Goal: Transaction & Acquisition: Purchase product/service

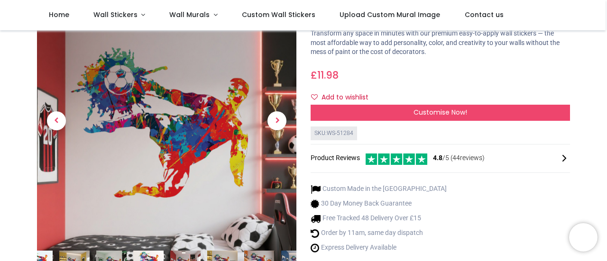
scroll to position [57, 0]
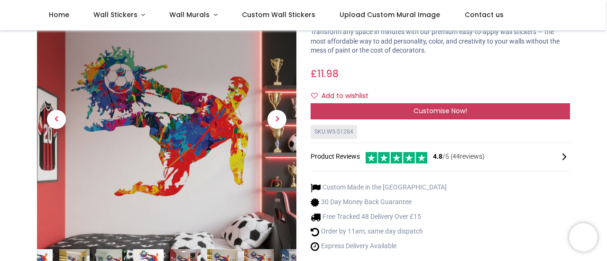
click at [431, 108] on span "Customise Now!" at bounding box center [441, 110] width 54 height 9
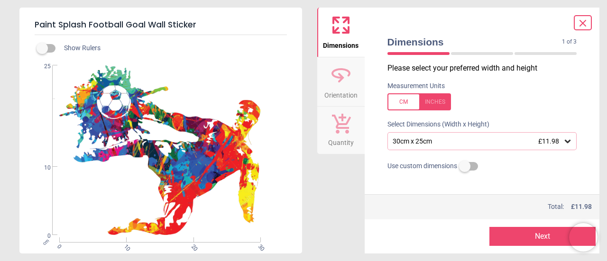
click at [435, 103] on div at bounding box center [420, 101] width 64 height 17
click at [413, 138] on div "11.8" x 9.8" (1ft x 0ft 10") £11.98" at bounding box center [478, 142] width 172 height 8
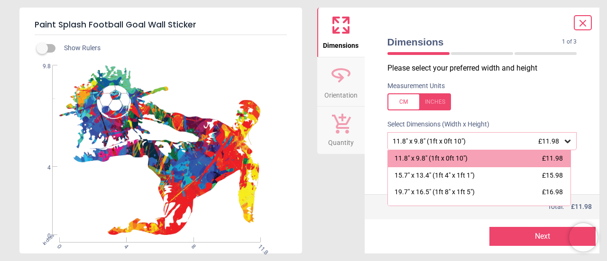
click at [400, 94] on div at bounding box center [420, 101] width 64 height 17
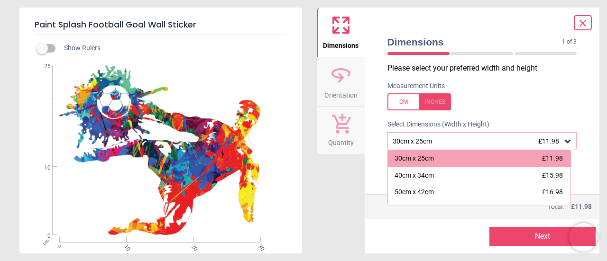
click at [571, 204] on div "30cm x 25cm £11.98 40cm x 34cm £15.98 50cm x 42cm £16.98 60cm x 51cm £17.98 70c…" at bounding box center [480, 178] width 184 height 56
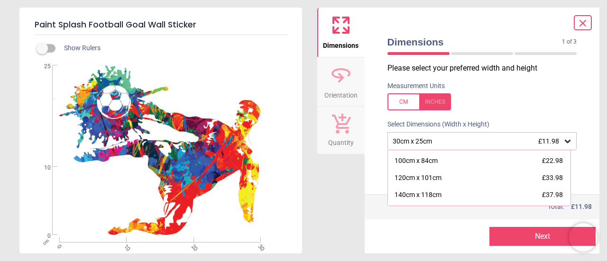
scroll to position [130, 0]
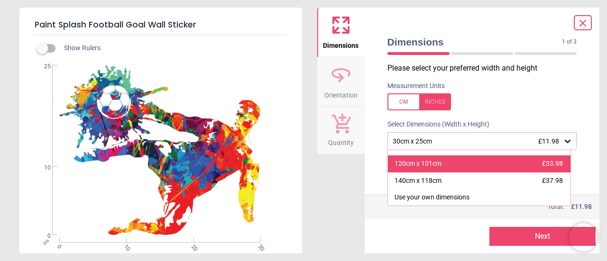
click at [461, 167] on div "120cm x 101cm £33.98" at bounding box center [479, 164] width 183 height 17
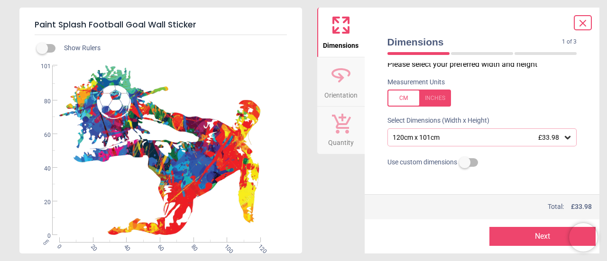
scroll to position [4, 0]
click at [523, 236] on button "Next" at bounding box center [543, 236] width 106 height 19
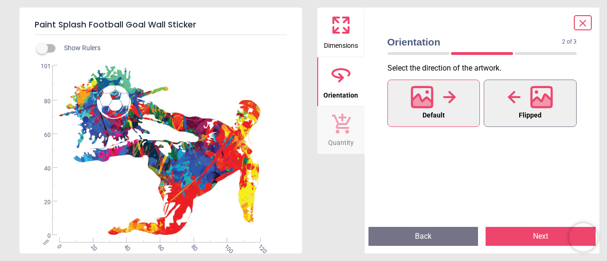
click at [529, 101] on div at bounding box center [531, 97] width 46 height 25
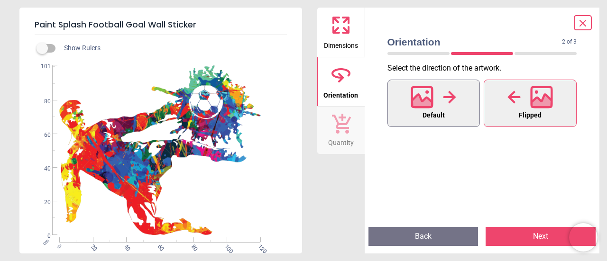
click at [459, 103] on button "Default" at bounding box center [434, 103] width 93 height 47
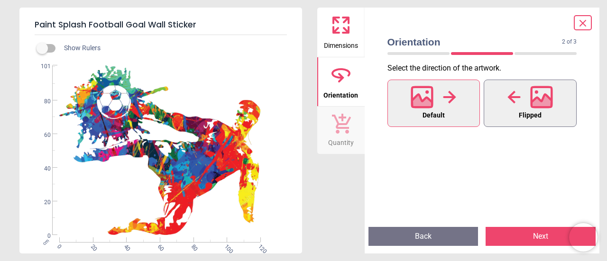
click at [530, 91] on icon at bounding box center [541, 97] width 23 height 23
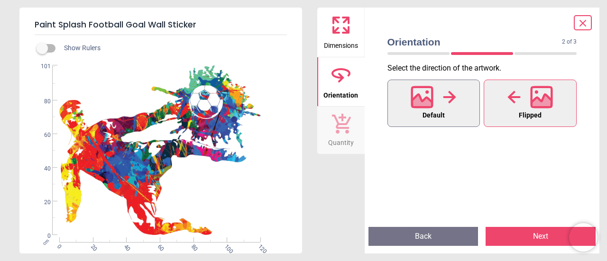
click at [440, 103] on div at bounding box center [434, 97] width 46 height 25
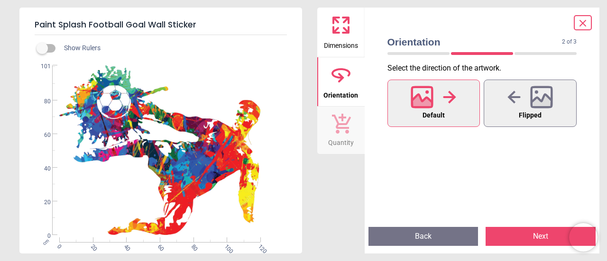
click at [532, 238] on button "Next" at bounding box center [541, 236] width 110 height 19
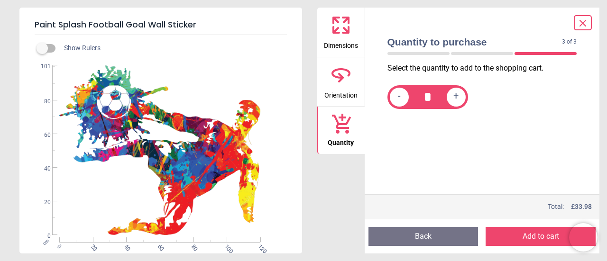
click at [532, 238] on button "Add to cart" at bounding box center [541, 236] width 110 height 19
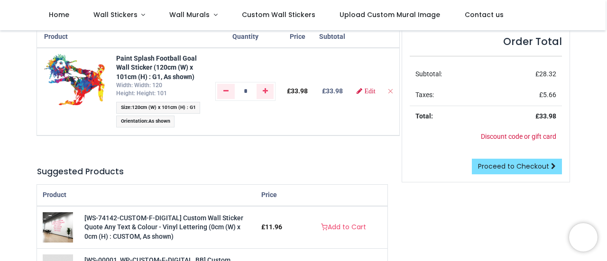
scroll to position [99, 0]
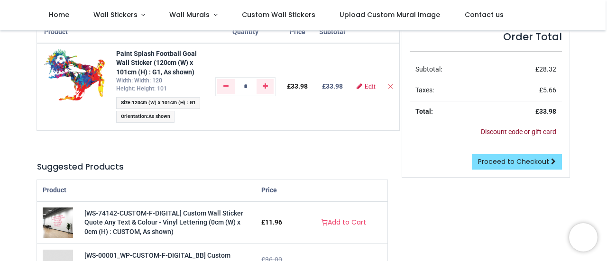
click at [509, 130] on link "Discount code or gift card" at bounding box center [518, 132] width 75 height 8
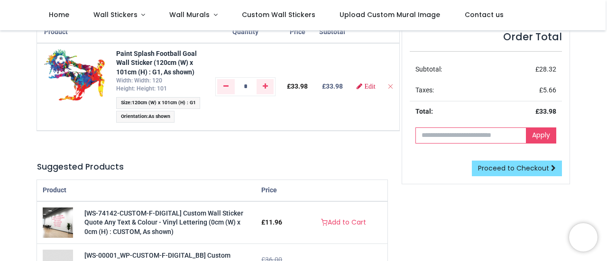
click at [462, 139] on input "text" at bounding box center [471, 136] width 111 height 16
paste input "**********"
type input "**********"
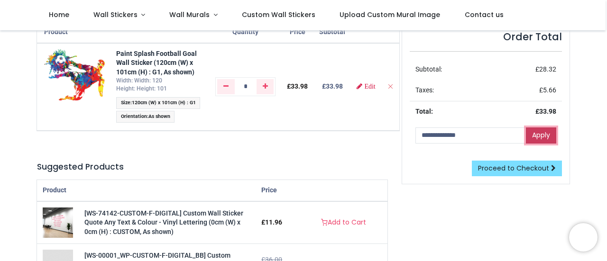
click at [540, 133] on link "Apply" at bounding box center [541, 136] width 30 height 16
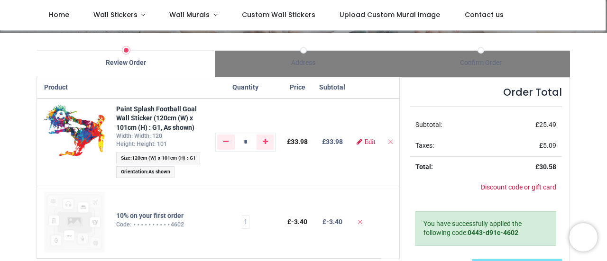
scroll to position [66, 0]
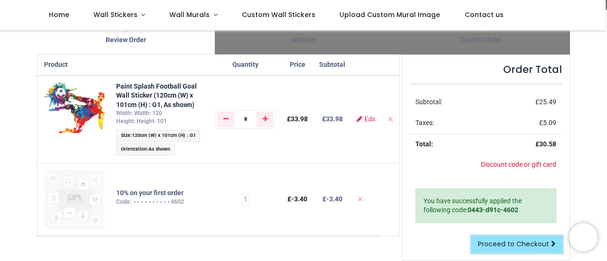
click at [509, 242] on span "Proceed to Checkout" at bounding box center [513, 244] width 71 height 9
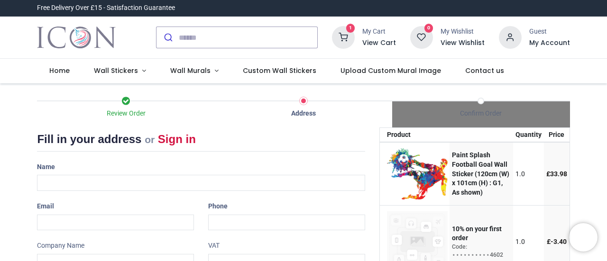
select select "***"
click at [141, 179] on input "text" at bounding box center [201, 183] width 328 height 16
type input "**********"
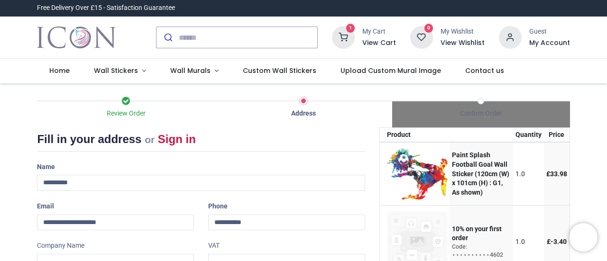
type input "**********"
type input "********"
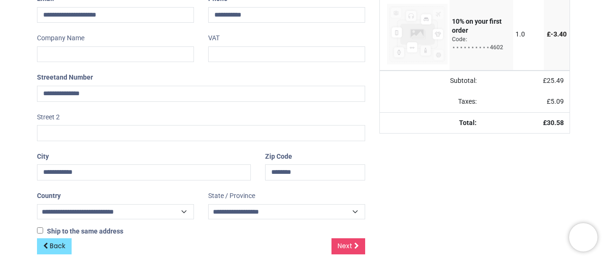
scroll to position [217, 0]
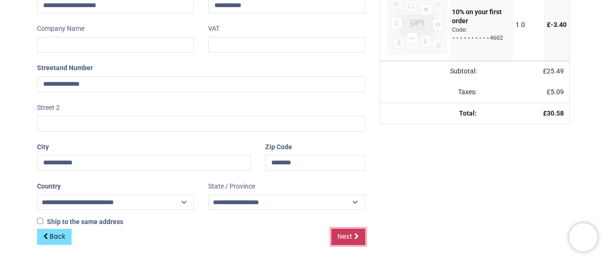
click at [344, 236] on span "Next" at bounding box center [345, 236] width 15 height 9
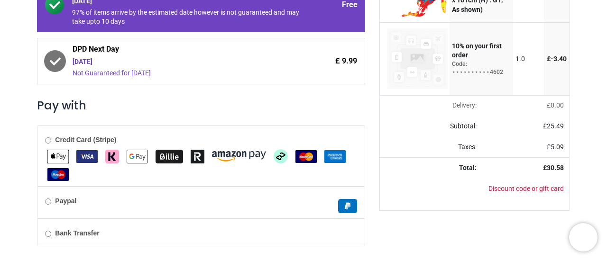
scroll to position [211, 0]
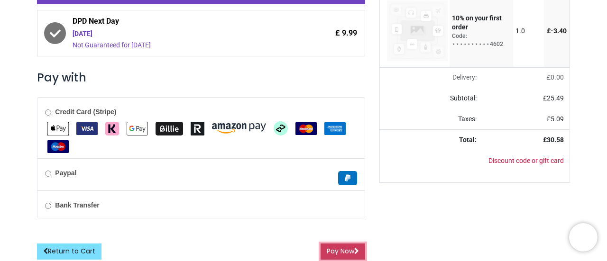
click at [339, 246] on button "Pay Now" at bounding box center [343, 252] width 45 height 16
